Goal: Entertainment & Leisure: Consume media (video, audio)

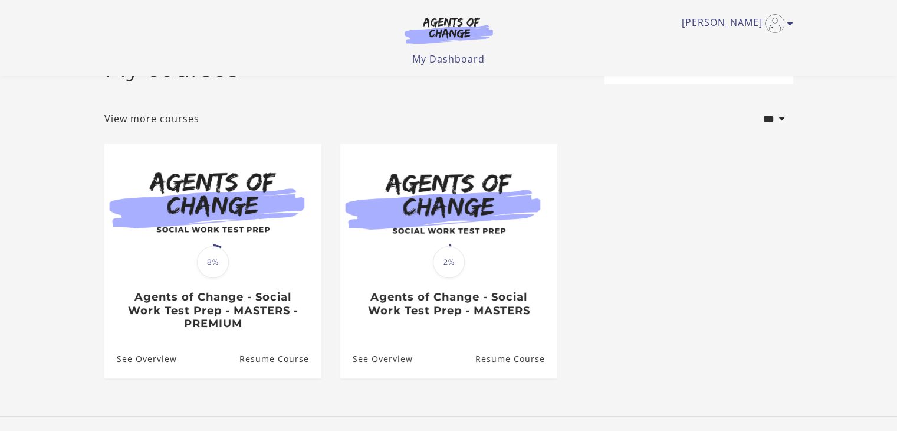
scroll to position [59, 0]
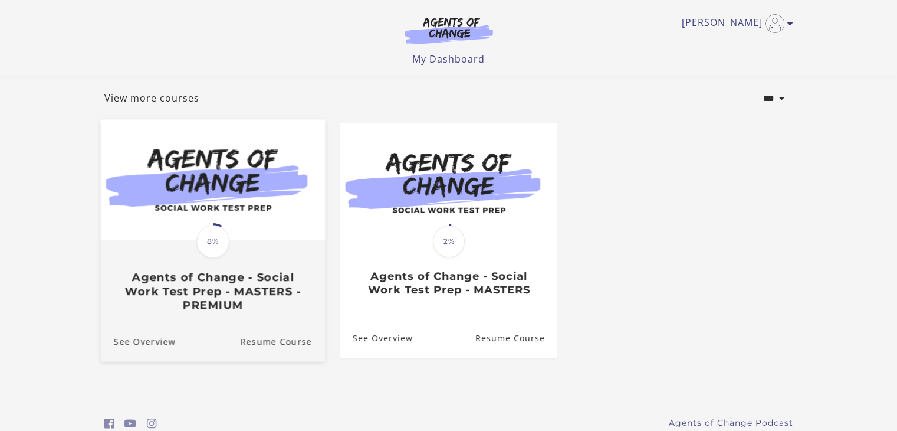
click at [208, 249] on span "8%" at bounding box center [212, 241] width 33 height 33
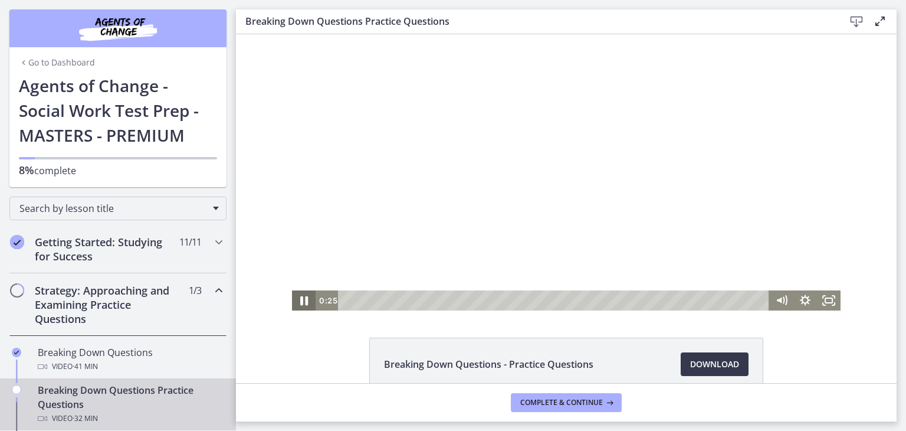
click at [298, 301] on icon "Pause" at bounding box center [304, 300] width 28 height 24
click at [301, 303] on icon "Play Video" at bounding box center [304, 300] width 6 height 8
click at [300, 304] on icon "Pause" at bounding box center [304, 300] width 28 height 24
click at [300, 304] on icon "Play Video" at bounding box center [305, 300] width 24 height 20
click at [300, 298] on icon "Pause" at bounding box center [304, 300] width 24 height 20
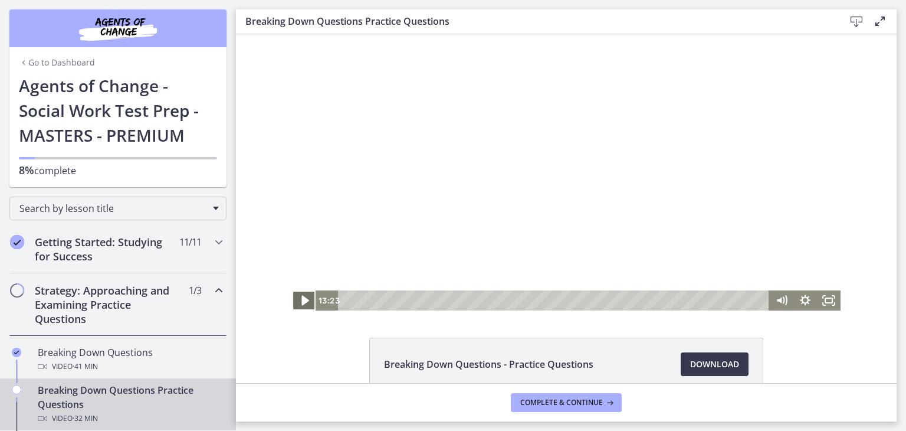
click at [303, 302] on icon "Play Video" at bounding box center [305, 300] width 28 height 24
click at [296, 303] on icon "Pause" at bounding box center [304, 300] width 24 height 20
